Goal: Information Seeking & Learning: Learn about a topic

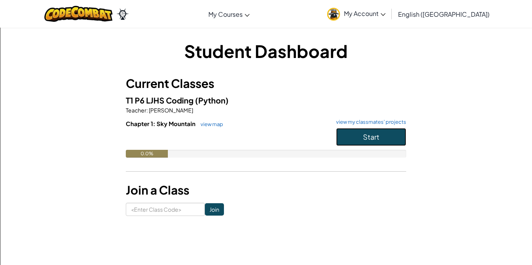
click at [353, 142] on button "Start" at bounding box center [371, 137] width 70 height 18
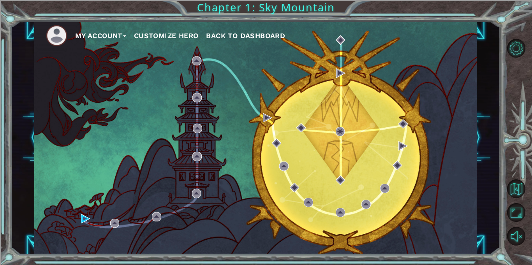
click at [118, 36] on button "My Account" at bounding box center [100, 36] width 51 height 12
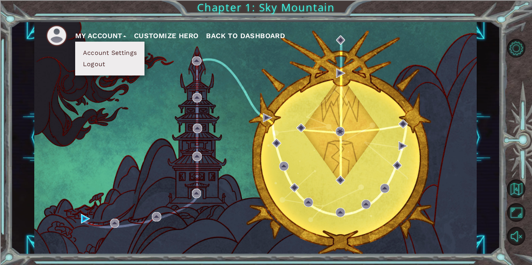
click at [159, 38] on button "Customize Hero" at bounding box center [166, 36] width 65 height 12
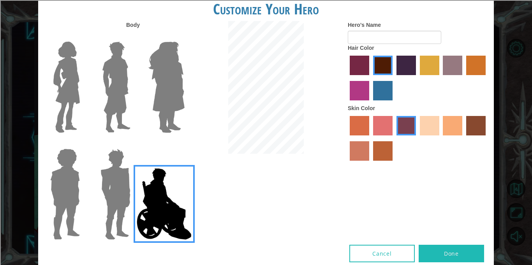
click at [124, 88] on img at bounding box center [116, 87] width 35 height 97
click at [134, 37] on input "Hero Lars" at bounding box center [134, 37] width 0 height 0
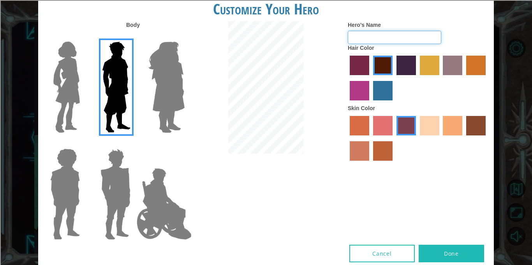
click at [365, 38] on input "Hero's Name" at bounding box center [394, 37] width 93 height 13
click at [381, 89] on label "lachmara hair color" at bounding box center [382, 90] width 19 height 19
click at [370, 103] on input "lachmara hair color" at bounding box center [370, 103] width 0 height 0
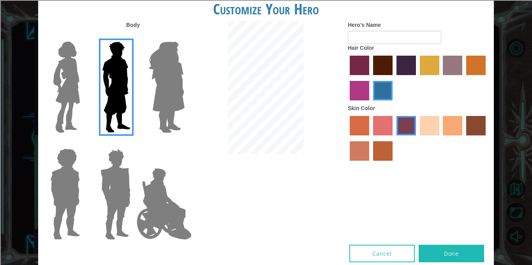
click at [432, 129] on label "sandy beach skin color" at bounding box center [429, 125] width 19 height 19
click at [417, 138] on input "sandy beach skin color" at bounding box center [417, 138] width 0 height 0
click at [329, 80] on div at bounding box center [266, 88] width 152 height 135
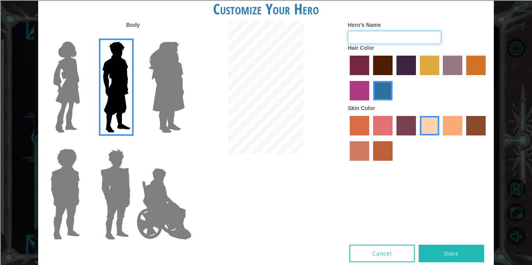
click at [420, 33] on input "Hero's Name" at bounding box center [394, 37] width 93 height 13
type input "Ranger"
click at [455, 250] on button "Done" at bounding box center [451, 254] width 65 height 18
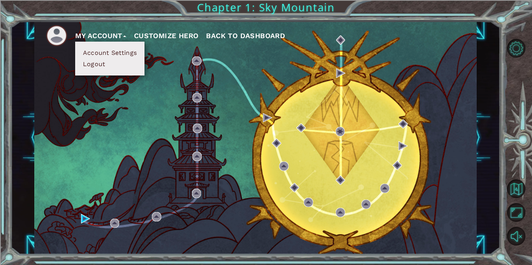
click at [243, 127] on div "My Account Account Settings Logout Customize Hero Back to Dashboard" at bounding box center [255, 137] width 442 height 233
click at [327, 122] on div "My Account Account Settings Logout Customize Hero Back to Dashboard" at bounding box center [255, 137] width 442 height 233
click at [183, 105] on div "My Account Account Settings Logout Customize Hero Back to Dashboard" at bounding box center [255, 137] width 442 height 233
click at [122, 33] on button "My Account" at bounding box center [100, 36] width 51 height 12
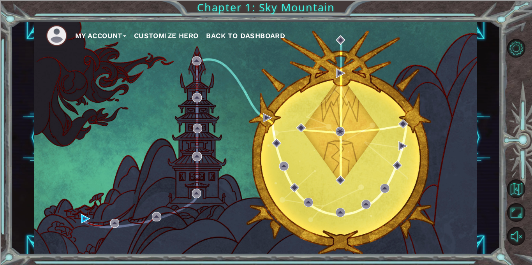
click at [257, 30] on button "Back to Dashboard" at bounding box center [245, 36] width 79 height 12
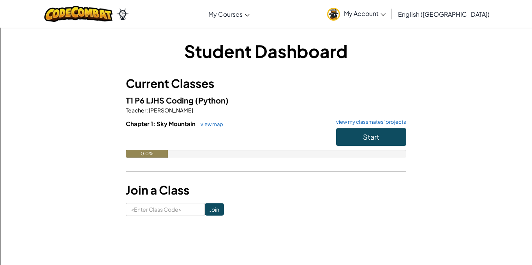
click at [141, 217] on div "Student Dashboard Current Classes T1 P6 LJHS Coding (Python) Teacher : [PERSON_…" at bounding box center [266, 127] width 456 height 201
click at [139, 216] on input at bounding box center [165, 209] width 79 height 13
type input "PlaceHeartWest"
click at [218, 213] on input "Join" at bounding box center [214, 209] width 19 height 12
click at [365, 127] on h6 "Chapter 1: Sky Mountain view map view my classmates' projects" at bounding box center [266, 124] width 280 height 9
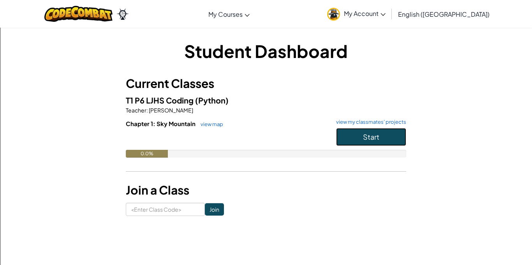
click at [366, 133] on span "Start" at bounding box center [371, 136] width 16 height 9
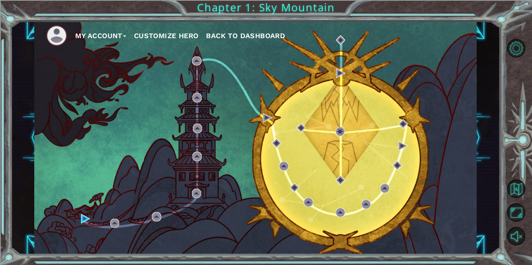
click at [152, 37] on button "Customize Hero" at bounding box center [166, 36] width 65 height 12
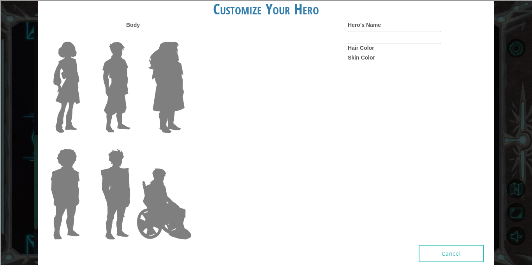
type input "Ranger"
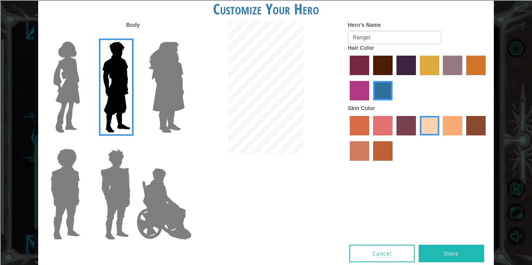
click at [435, 242] on div "Body Hero's Name Ranger Hair Color Skin Color" at bounding box center [266, 133] width 456 height 224
click at [435, 246] on button "Done" at bounding box center [451, 254] width 65 height 18
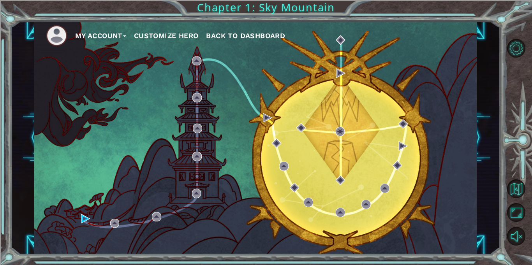
click at [293, 153] on div "My Account Customize Hero Back to Dashboard" at bounding box center [255, 137] width 442 height 233
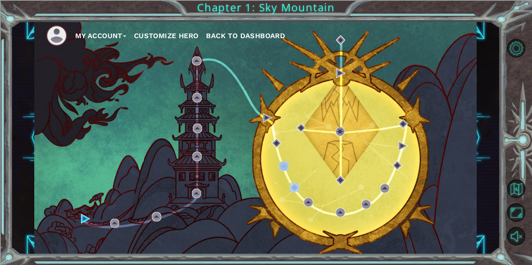
click at [293, 153] on div "My Account Customize Hero Back to Dashboard" at bounding box center [255, 137] width 442 height 233
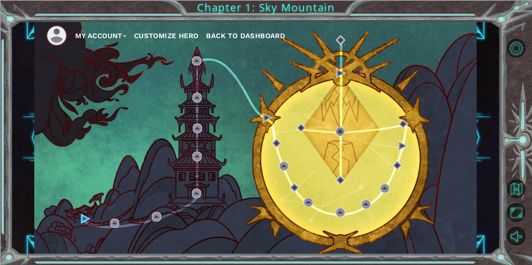
click at [293, 153] on div "My Account Customize Hero Back to Dashboard" at bounding box center [255, 137] width 442 height 233
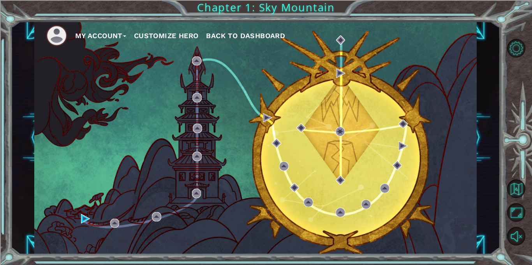
click at [293, 153] on div "My Account Customize Hero Back to Dashboard" at bounding box center [255, 137] width 442 height 233
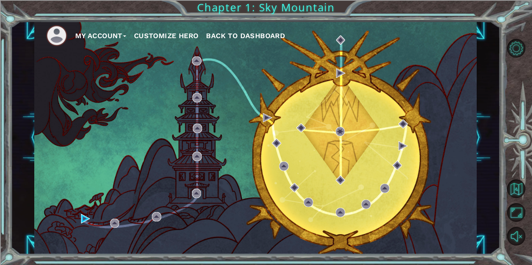
click at [293, 153] on div "My Account Customize Hero Back to Dashboard" at bounding box center [255, 137] width 442 height 233
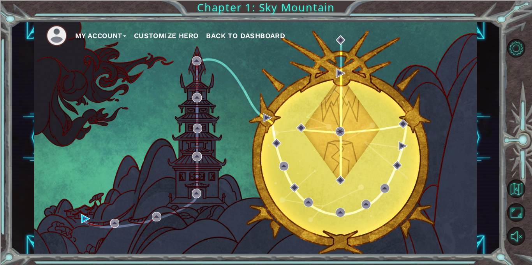
click at [293, 153] on div "My Account Customize Hero Back to Dashboard" at bounding box center [255, 137] width 442 height 233
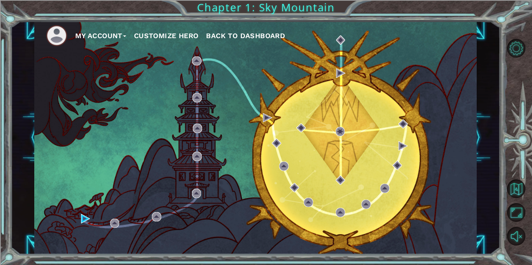
click at [293, 153] on div "My Account Customize Hero Back to Dashboard" at bounding box center [255, 137] width 442 height 233
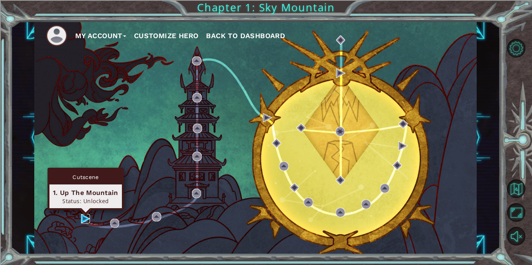
click at [87, 217] on img at bounding box center [85, 218] width 9 height 9
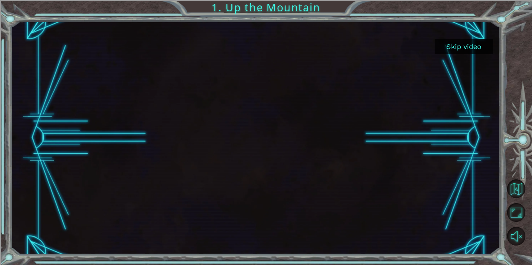
click at [456, 50] on button "Skip video" at bounding box center [464, 46] width 58 height 15
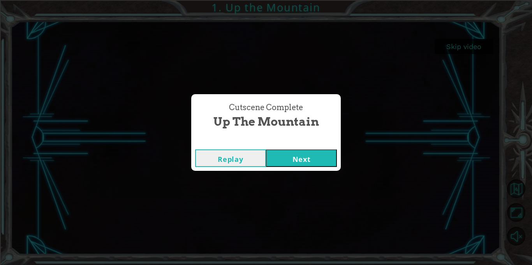
click at [310, 158] on button "Next" at bounding box center [301, 159] width 71 height 18
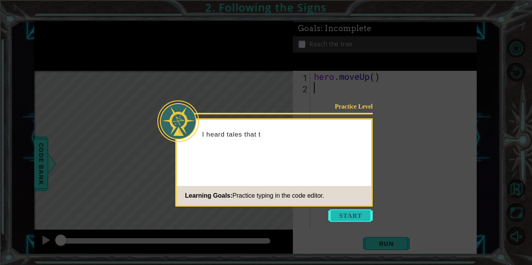
click at [351, 215] on button "Start" at bounding box center [350, 216] width 44 height 12
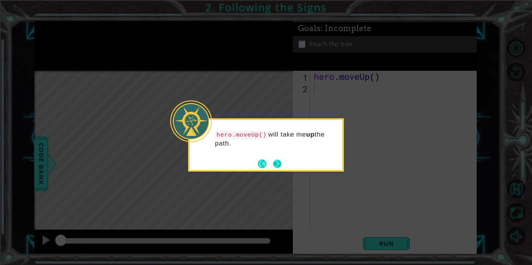
click at [275, 163] on button "Next" at bounding box center [277, 163] width 13 height 13
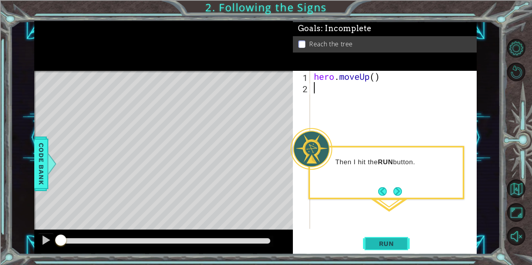
click at [377, 246] on span "Run" at bounding box center [386, 244] width 31 height 8
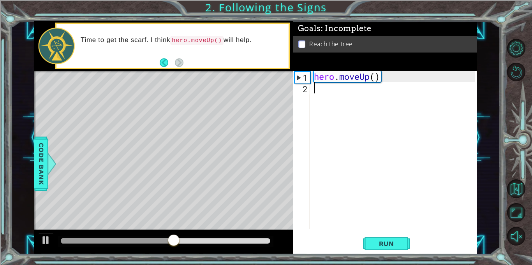
click at [376, 80] on div "hero . moveUp ( )" at bounding box center [395, 161] width 166 height 181
type textarea "hero.moveUp(2)"
click at [380, 239] on button "Run" at bounding box center [386, 244] width 47 height 18
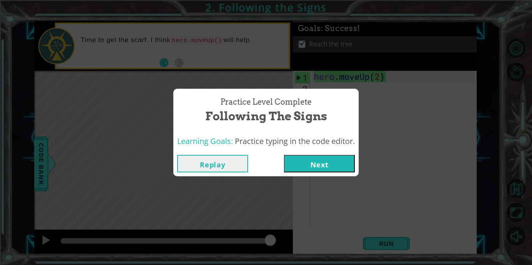
click at [310, 165] on button "Next" at bounding box center [319, 164] width 71 height 18
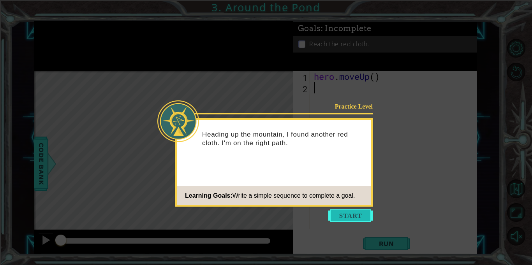
click at [354, 215] on button "Start" at bounding box center [350, 216] width 44 height 12
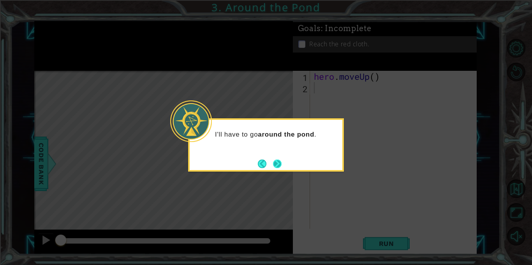
click at [280, 164] on button "Next" at bounding box center [278, 164] width 14 height 14
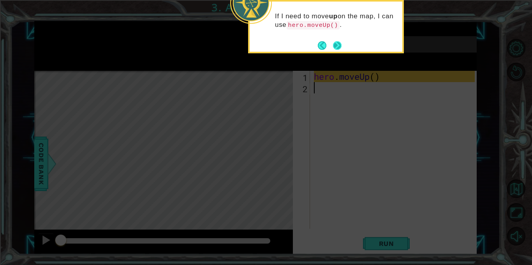
click at [335, 48] on button "Next" at bounding box center [337, 45] width 11 height 11
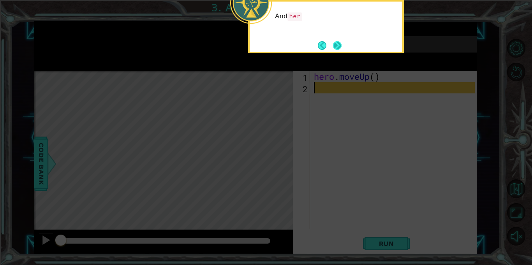
click at [336, 46] on button "Next" at bounding box center [338, 46] width 14 height 14
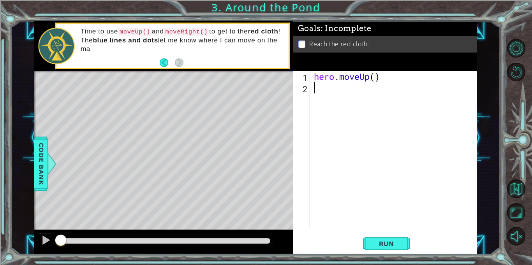
click at [376, 77] on div "hero . moveUp ( )" at bounding box center [395, 161] width 166 height 181
type textarea "hero.moveUp(2)"
click at [340, 98] on div "hero . moveUp ( 2 )" at bounding box center [395, 161] width 166 height 181
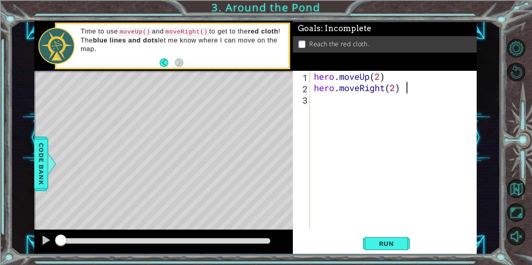
type textarea "hero.moveRight(2)"
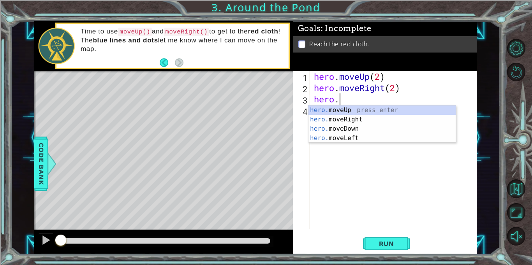
scroll to position [0, 1]
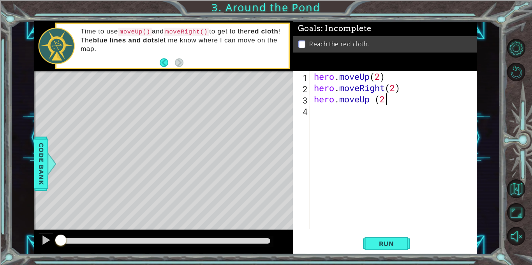
type textarea "hero.moveUp (2)"
click at [382, 249] on button "Run" at bounding box center [386, 244] width 47 height 18
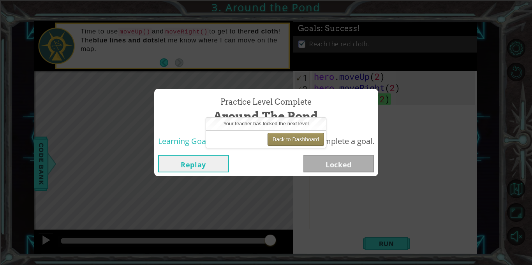
click at [306, 140] on button "Back to Dashboard" at bounding box center [296, 139] width 56 height 13
click at [287, 133] on button "Back to Dashboard" at bounding box center [296, 139] width 56 height 13
click at [194, 161] on button "Replay" at bounding box center [193, 164] width 71 height 18
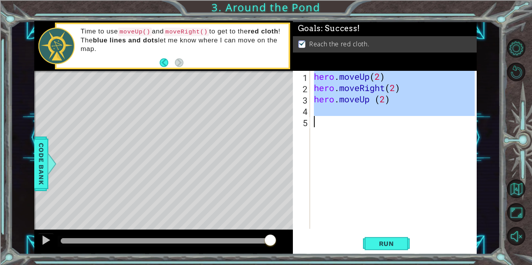
click at [414, 141] on div "hero . moveUp ( 2 ) hero . moveRight ( 2 ) hero . moveUp ( 2 )" at bounding box center [393, 150] width 162 height 158
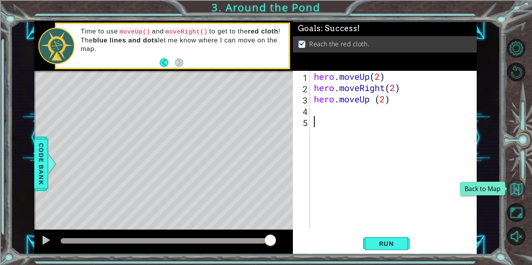
click at [518, 185] on button "Back to Map" at bounding box center [516, 189] width 19 height 19
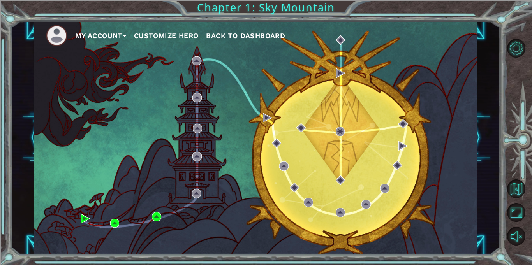
click at [77, 217] on div "My Account Customize Hero Back to Dashboard" at bounding box center [255, 137] width 442 height 233
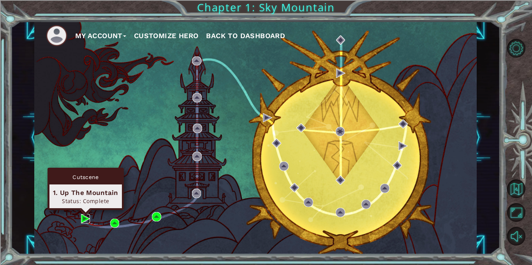
click at [86, 222] on img at bounding box center [85, 218] width 9 height 9
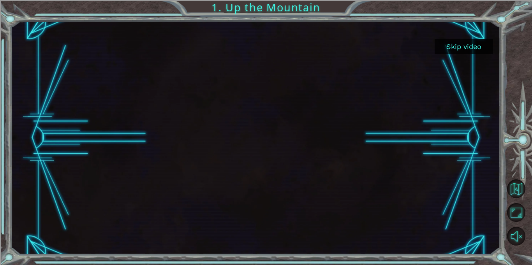
click at [463, 48] on button "Skip video" at bounding box center [464, 46] width 58 height 15
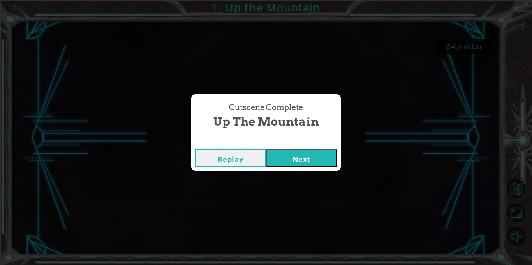
click at [298, 152] on button "Next" at bounding box center [301, 159] width 71 height 18
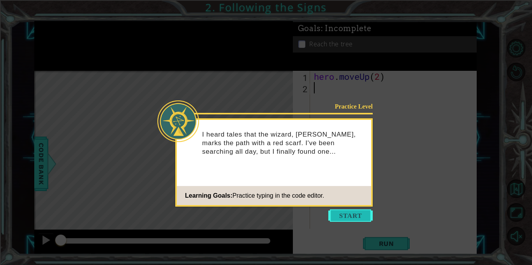
click at [342, 213] on button "Start" at bounding box center [350, 216] width 44 height 12
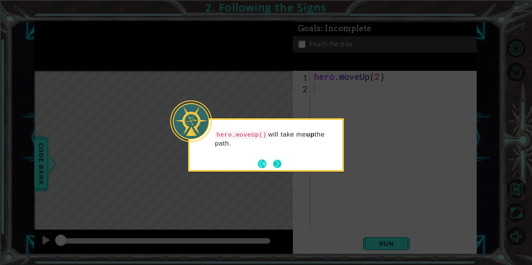
click at [274, 165] on button "Next" at bounding box center [277, 164] width 9 height 9
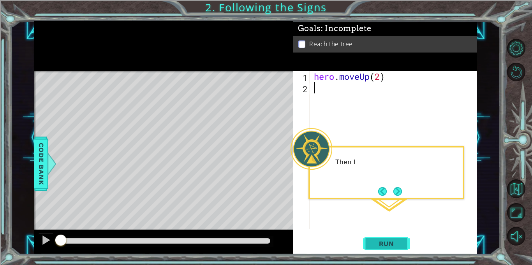
click at [400, 241] on span "Run" at bounding box center [386, 244] width 31 height 8
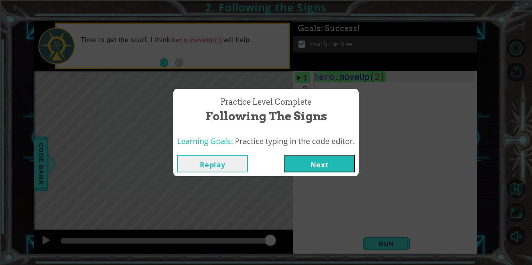
click at [311, 161] on button "Next" at bounding box center [319, 164] width 71 height 18
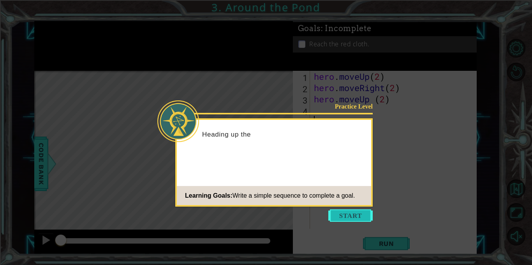
click at [368, 218] on button "Start" at bounding box center [350, 216] width 44 height 12
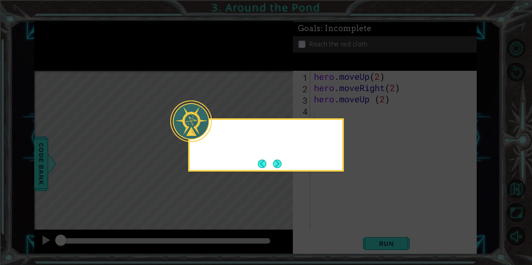
click at [391, 257] on icon at bounding box center [266, 132] width 532 height 265
click at [390, 256] on icon at bounding box center [266, 132] width 532 height 265
click at [283, 178] on icon at bounding box center [266, 132] width 532 height 265
click at [275, 155] on div "I'll have to go around the pond ." at bounding box center [266, 144] width 156 height 53
click at [278, 162] on button "Next" at bounding box center [277, 163] width 9 height 9
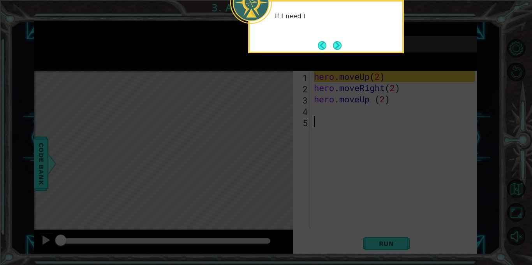
click at [389, 247] on icon at bounding box center [266, 39] width 532 height 451
click at [340, 42] on button "Next" at bounding box center [337, 46] width 14 height 14
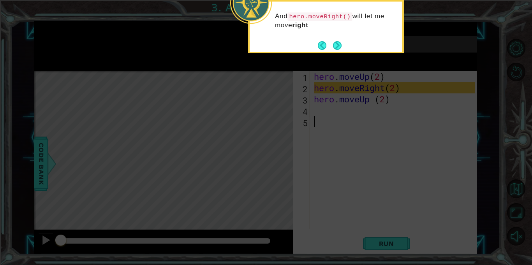
click at [335, 55] on icon at bounding box center [266, 39] width 532 height 451
click at [335, 53] on div "And hero.moveRight() will let me move right on the map. That'll get me" at bounding box center [326, 26] width 156 height 53
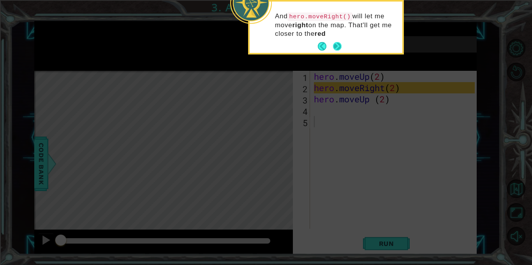
click at [337, 50] on button "Next" at bounding box center [337, 47] width 10 height 10
click at [337, 50] on div "Reach the red cloth." at bounding box center [385, 44] width 184 height 16
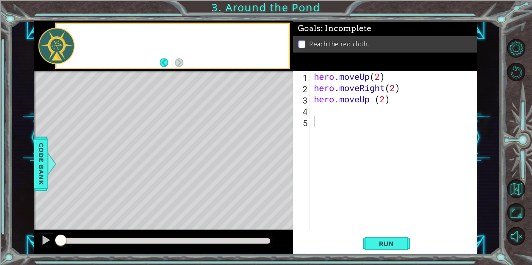
click at [337, 50] on div "Reach the red cloth." at bounding box center [385, 44] width 184 height 16
click at [381, 233] on div "1 2 3 4 5 hero . moveUp ( 2 ) hero . moveRight ( 2 ) hero . moveUp ( 2 ) הההההה…" at bounding box center [385, 163] width 184 height 184
click at [382, 241] on span "Run" at bounding box center [386, 244] width 31 height 8
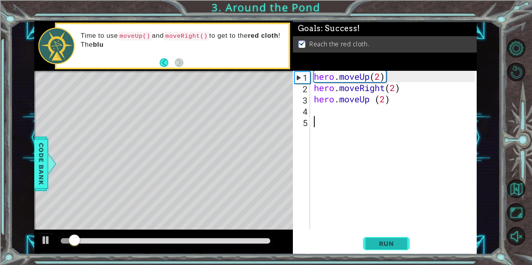
click at [382, 241] on span "Run" at bounding box center [386, 244] width 31 height 8
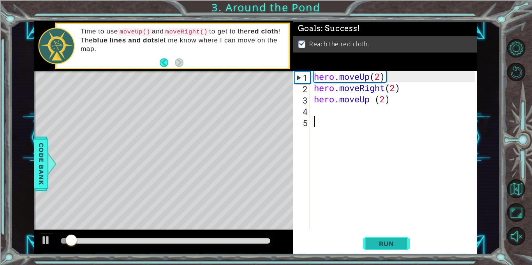
click at [382, 241] on span "Run" at bounding box center [386, 244] width 31 height 8
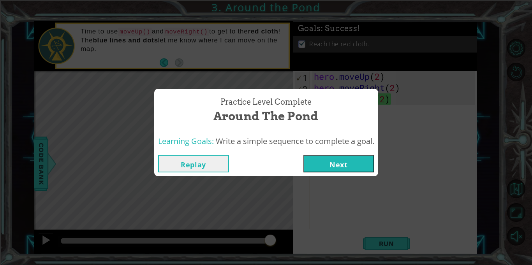
click at [342, 159] on button "Next" at bounding box center [338, 164] width 71 height 18
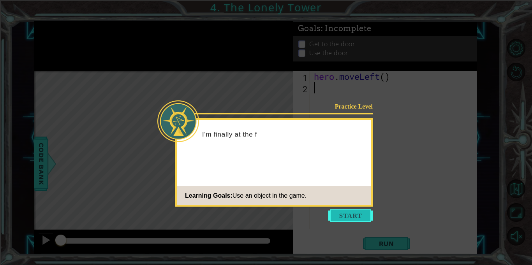
click at [350, 215] on button "Start" at bounding box center [350, 216] width 44 height 12
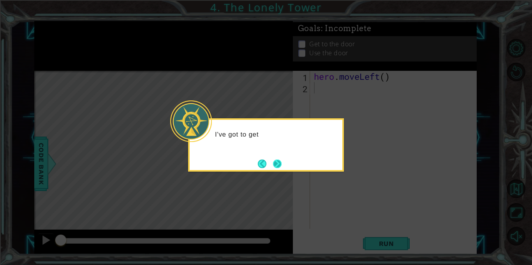
click at [275, 161] on button "Next" at bounding box center [277, 164] width 10 height 10
click at [275, 161] on button "Next" at bounding box center [277, 164] width 11 height 11
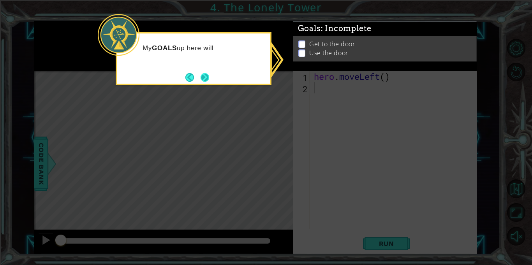
click at [199, 76] on button "Next" at bounding box center [204, 77] width 11 height 11
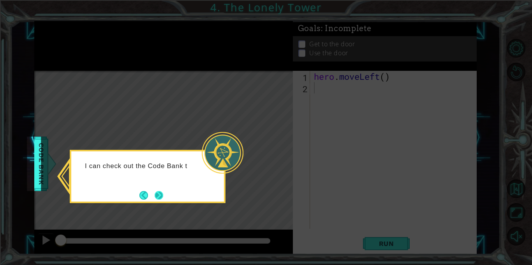
click at [156, 200] on button "Next" at bounding box center [159, 195] width 10 height 10
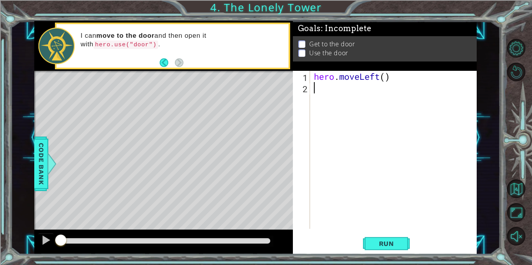
click at [386, 79] on div "hero . moveLeft ( )" at bounding box center [395, 161] width 166 height 181
type textarea "hero.moveLeft(2)"
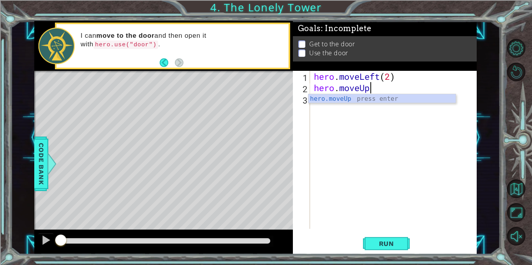
scroll to position [0, 2]
type textarea "hero.moveUp(2)"
type textarea "H"
type textarea "hero.moveRight(2)"
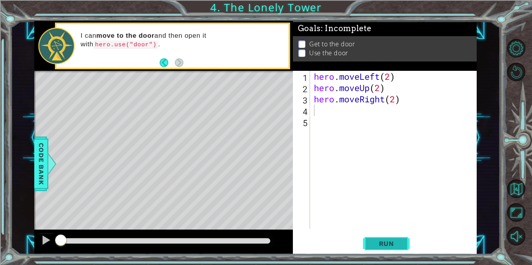
click at [399, 235] on button "Run" at bounding box center [386, 244] width 47 height 18
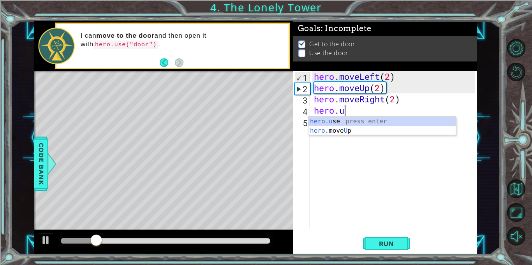
scroll to position [0, 1]
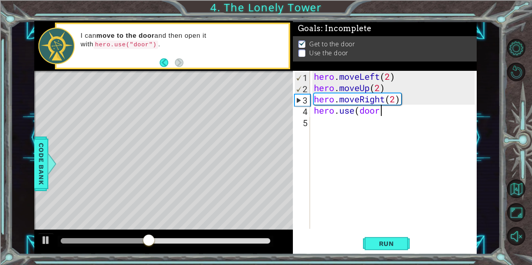
type textarea "hero.use(door)"
click at [386, 243] on span "Run" at bounding box center [386, 244] width 31 height 8
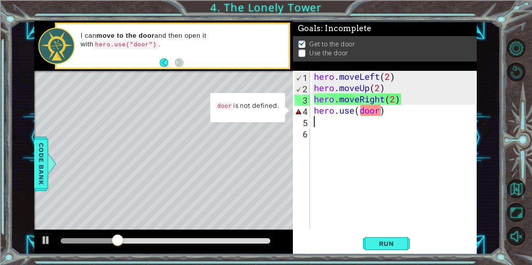
click at [364, 109] on div "hero . moveLeft ( 2 ) hero . moveUp ( 2 ) hero . moveRight ( 2 ) hero . use ( d…" at bounding box center [395, 161] width 166 height 181
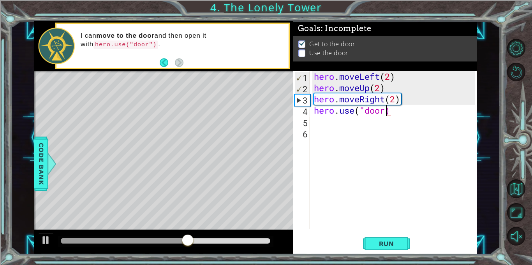
scroll to position [0, 3]
type textarea "hero.use("door")"
click at [395, 241] on span "Run" at bounding box center [386, 244] width 31 height 8
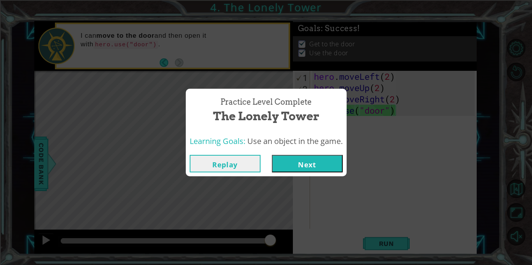
click at [312, 160] on button "Next" at bounding box center [307, 164] width 71 height 18
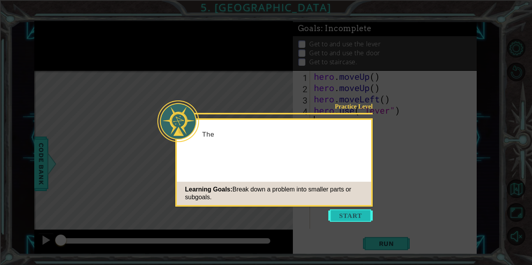
click at [335, 212] on button "Start" at bounding box center [350, 216] width 44 height 12
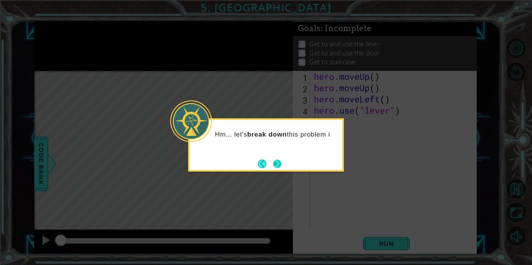
click at [277, 167] on button "Next" at bounding box center [277, 164] width 14 height 14
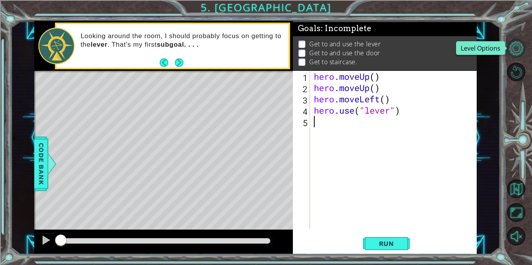
click at [512, 49] on button "Level Options" at bounding box center [516, 48] width 19 height 19
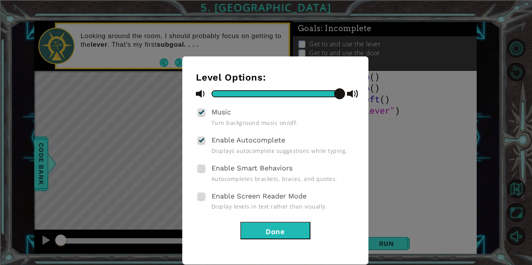
click at [278, 224] on button "Done" at bounding box center [275, 231] width 70 height 18
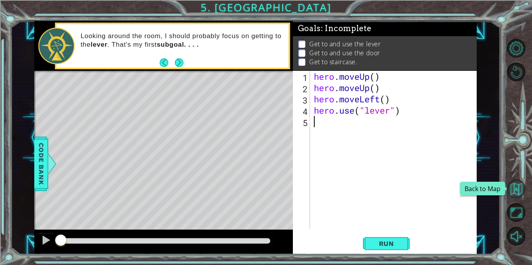
click at [508, 192] on button "Back to Map" at bounding box center [516, 189] width 19 height 19
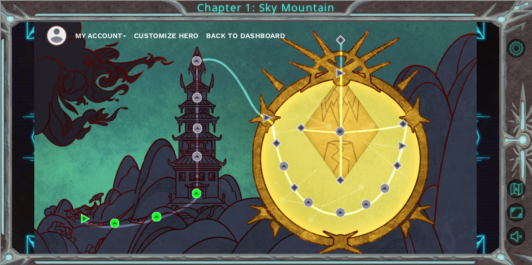
click at [83, 35] on button "My Account" at bounding box center [100, 36] width 51 height 12
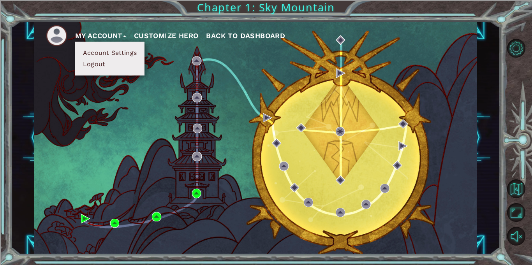
click at [97, 71] on ul "Account Settings Logout" at bounding box center [109, 59] width 69 height 34
click at [93, 67] on button "Logout" at bounding box center [94, 64] width 27 height 9
